Goal: Information Seeking & Learning: Understand process/instructions

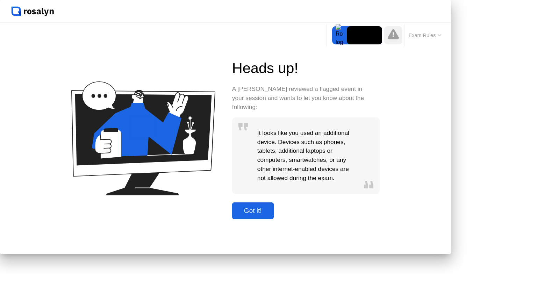
click at [272, 215] on div "Got it!" at bounding box center [252, 211] width 37 height 8
click at [0, 0] on icon at bounding box center [0, 0] width 0 height 0
click icon
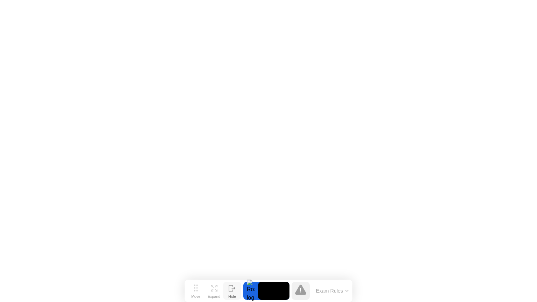
click at [329, 291] on button "Exam Rules" at bounding box center [332, 291] width 37 height 6
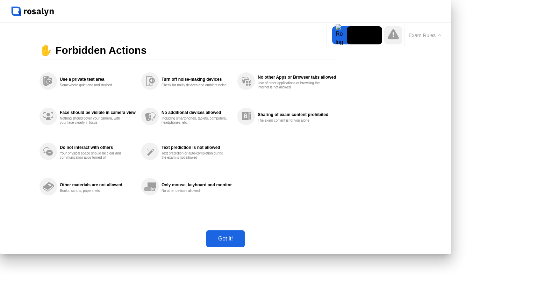
click at [243, 242] on div "Got it!" at bounding box center [225, 239] width 34 height 6
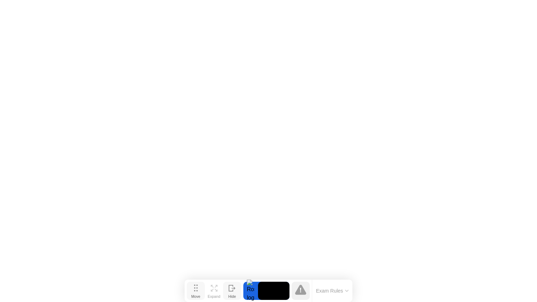
click at [196, 294] on div "Move" at bounding box center [195, 296] width 9 height 4
click at [214, 290] on icon at bounding box center [214, 288] width 7 height 7
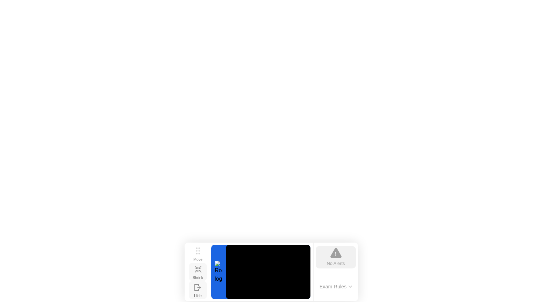
click at [195, 290] on icon at bounding box center [197, 287] width 4 height 6
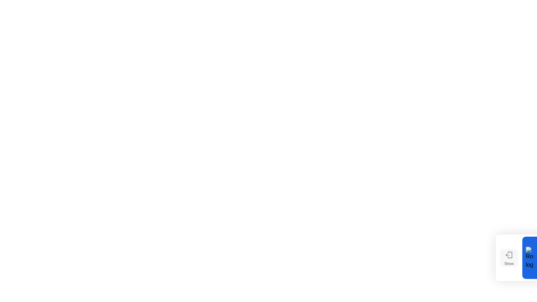
click at [536, 269] on div at bounding box center [529, 258] width 15 height 42
click at [506, 258] on icon at bounding box center [508, 255] width 7 height 7
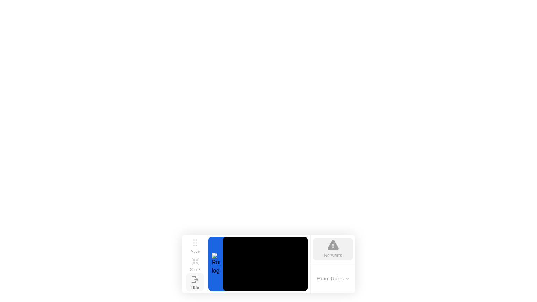
click at [343, 282] on button "Exam Rules" at bounding box center [333, 278] width 37 height 6
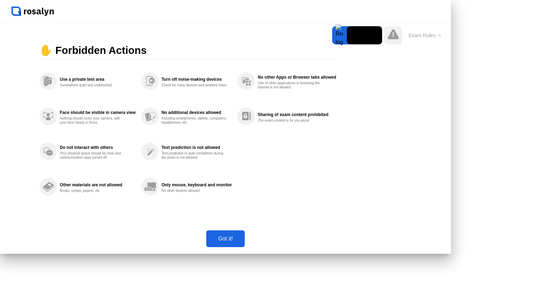
click at [425, 30] on div "Exam Rules" at bounding box center [424, 35] width 41 height 22
click at [243, 242] on div "Got it!" at bounding box center [225, 239] width 34 height 6
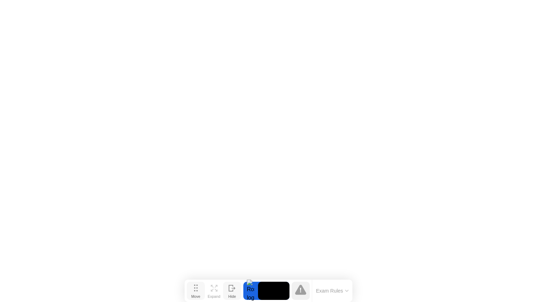
click at [200, 294] on div "Move" at bounding box center [195, 296] width 9 height 4
click at [195, 294] on div "Move" at bounding box center [195, 296] width 9 height 4
click at [197, 288] on circle at bounding box center [196, 287] width 1 height 1
click at [248, 290] on div at bounding box center [250, 291] width 15 height 18
click at [308, 288] on div at bounding box center [300, 291] width 18 height 18
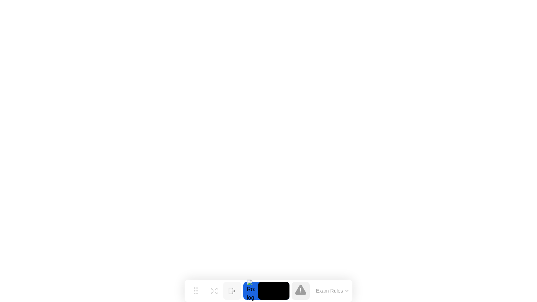
click at [278, 293] on video at bounding box center [273, 291] width 31 height 18
click at [233, 294] on div "Hide" at bounding box center [232, 296] width 8 height 4
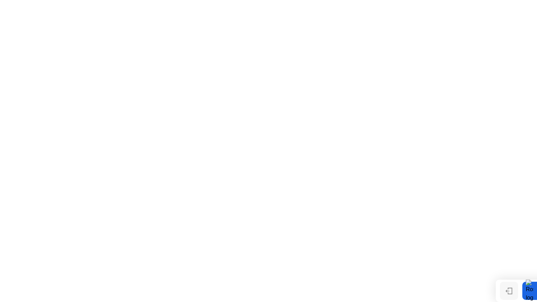
click at [507, 295] on div "Show" at bounding box center [508, 296] width 9 height 4
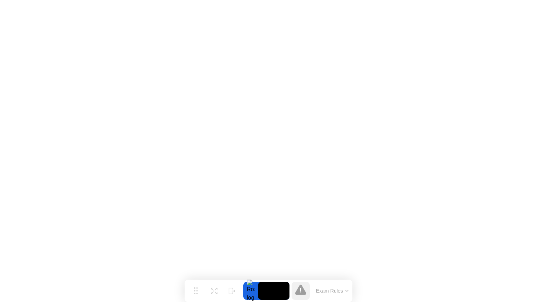
click at [307, 290] on div at bounding box center [300, 291] width 18 height 18
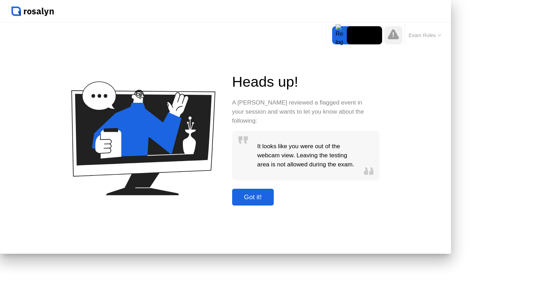
click at [395, 36] on icon at bounding box center [393, 34] width 11 height 10
click at [341, 35] on div at bounding box center [339, 35] width 15 height 18
click at [439, 35] on icon at bounding box center [439, 35] width 3 height 2
click at [438, 36] on button "Exam Rules" at bounding box center [424, 35] width 37 height 6
click at [438, 36] on icon at bounding box center [439, 35] width 3 height 2
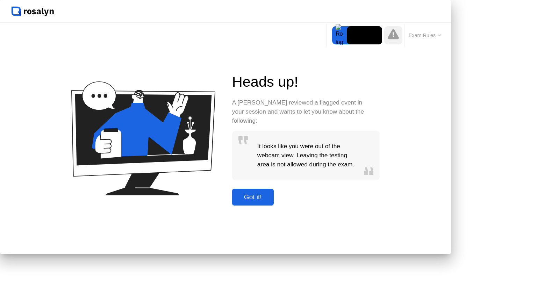
click at [272, 201] on div "Got it!" at bounding box center [252, 197] width 37 height 8
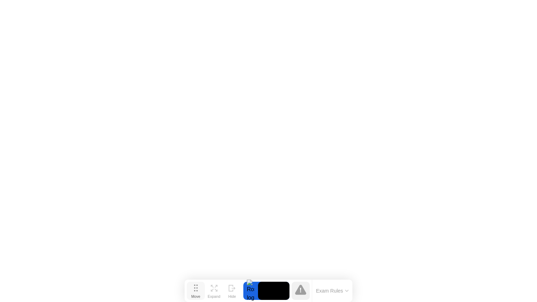
click at [195, 291] on icon at bounding box center [196, 287] width 4 height 7
click at [217, 289] on icon at bounding box center [216, 290] width 3 height 3
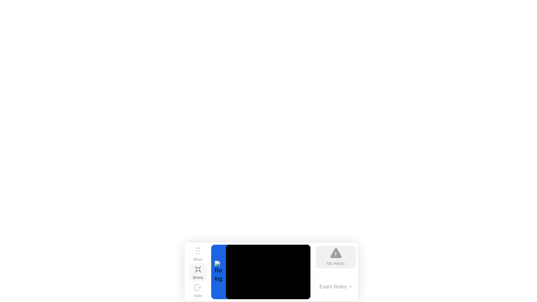
click at [223, 274] on div at bounding box center [218, 272] width 15 height 55
click at [201, 257] on div "Move" at bounding box center [197, 259] width 9 height 4
click at [339, 300] on div "Exam Rules" at bounding box center [335, 287] width 45 height 30
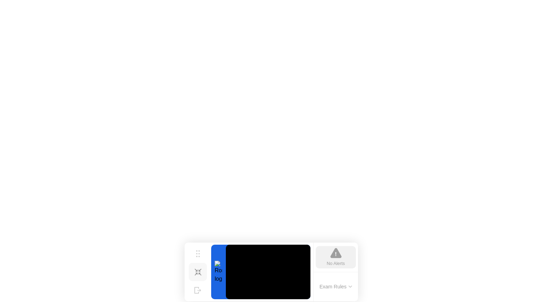
click at [336, 290] on button "Exam Rules" at bounding box center [335, 286] width 37 height 6
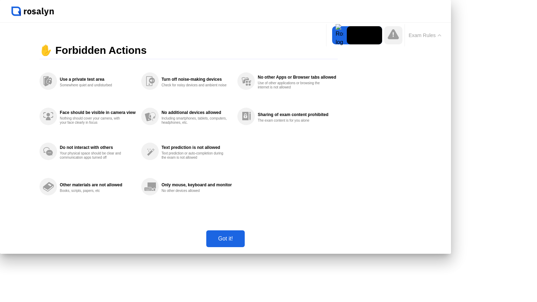
click at [243, 242] on div "Got it!" at bounding box center [225, 239] width 34 height 6
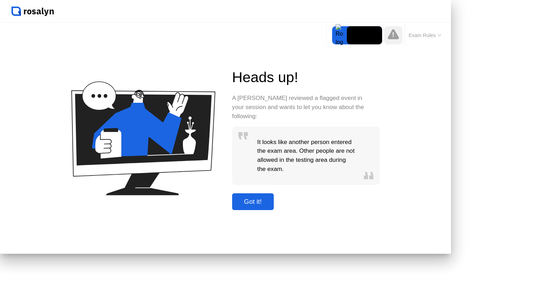
click at [272, 206] on div "Got it!" at bounding box center [252, 202] width 37 height 8
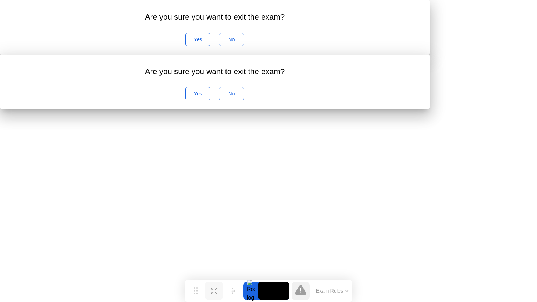
click at [208, 96] on div "Yes" at bounding box center [198, 94] width 20 height 6
